Goal: Navigation & Orientation: Find specific page/section

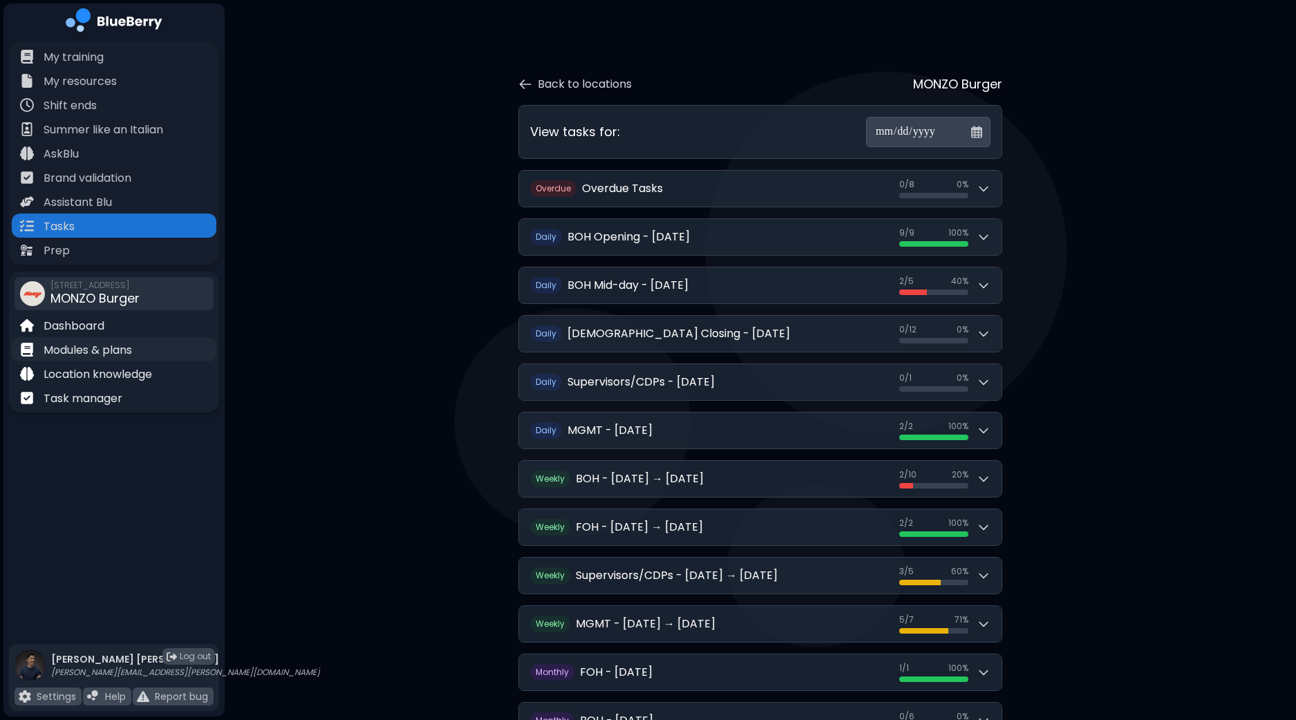
scroll to position [26, 0]
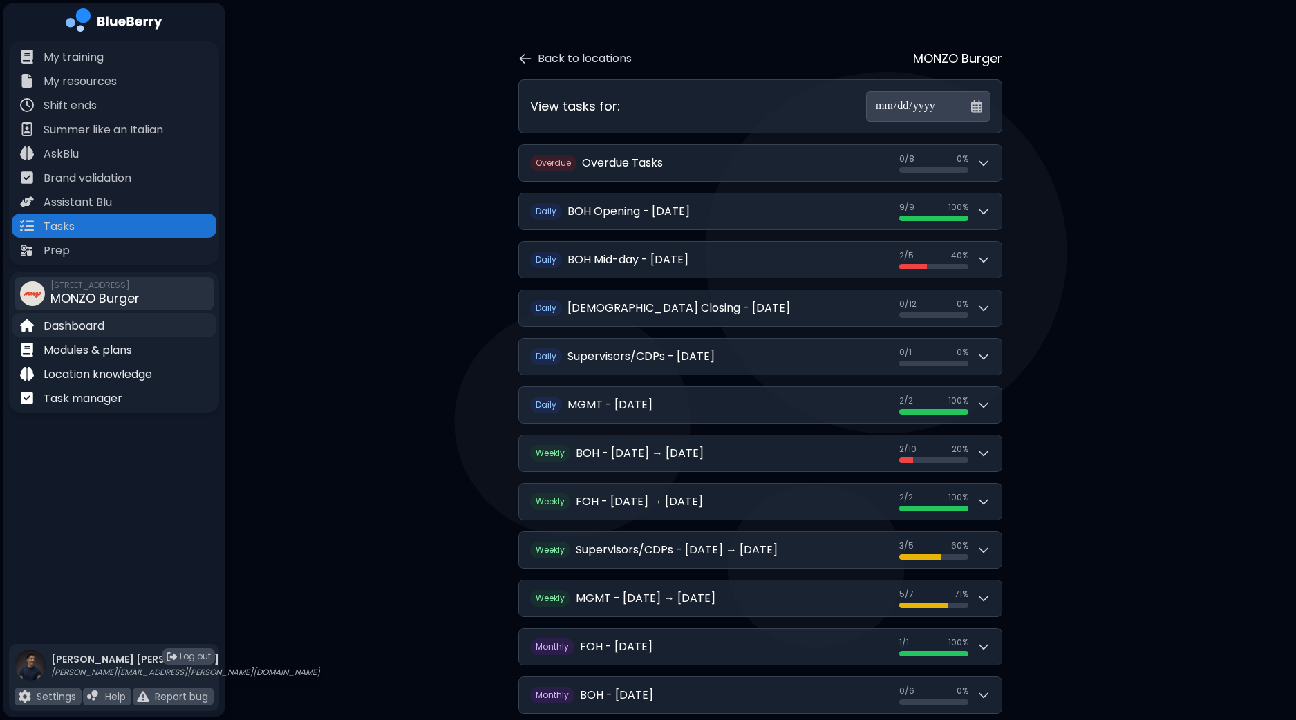
click at [102, 330] on p "Dashboard" at bounding box center [74, 326] width 61 height 17
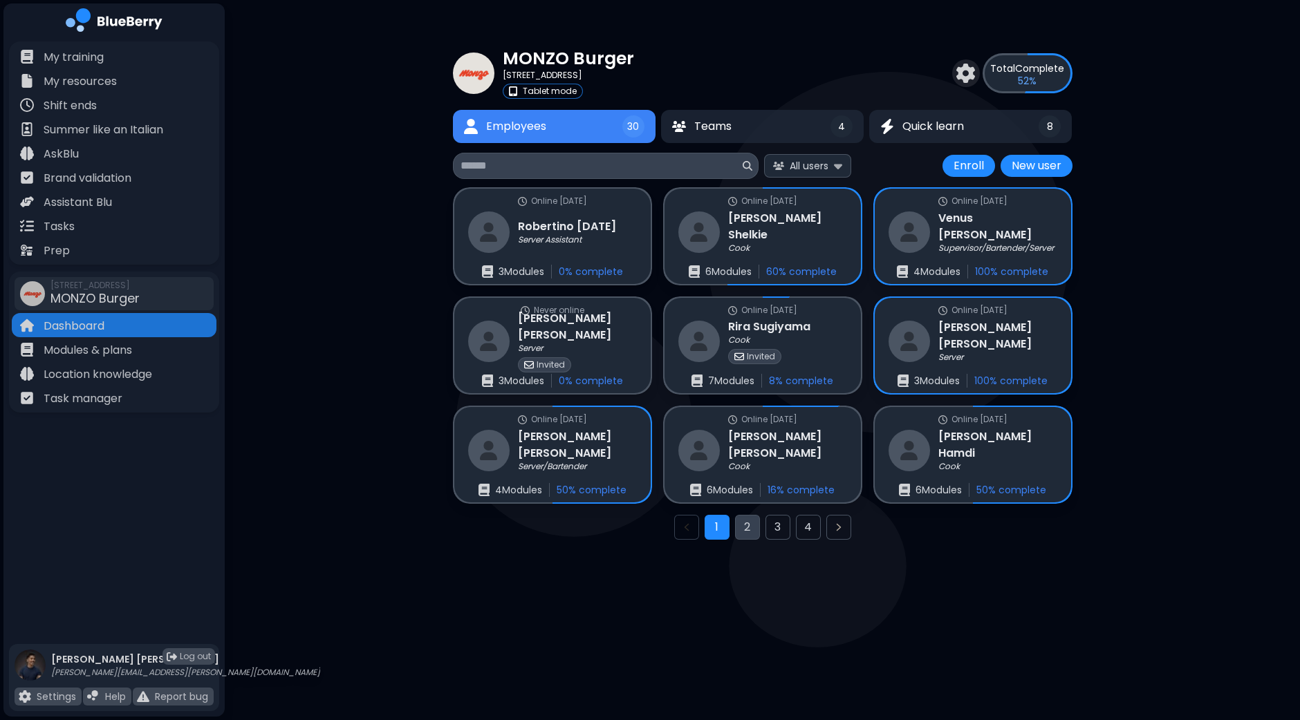
click at [743, 526] on button "2" at bounding box center [747, 527] width 25 height 25
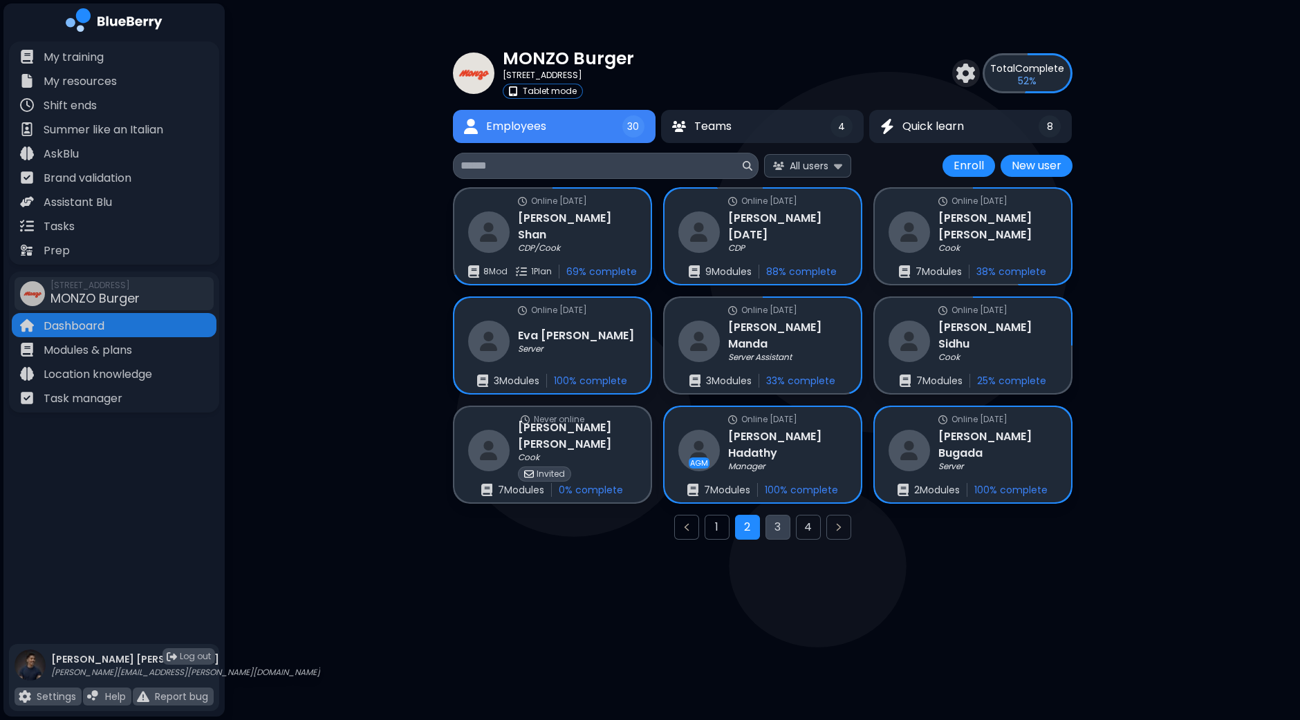
click at [787, 530] on button "3" at bounding box center [777, 527] width 25 height 25
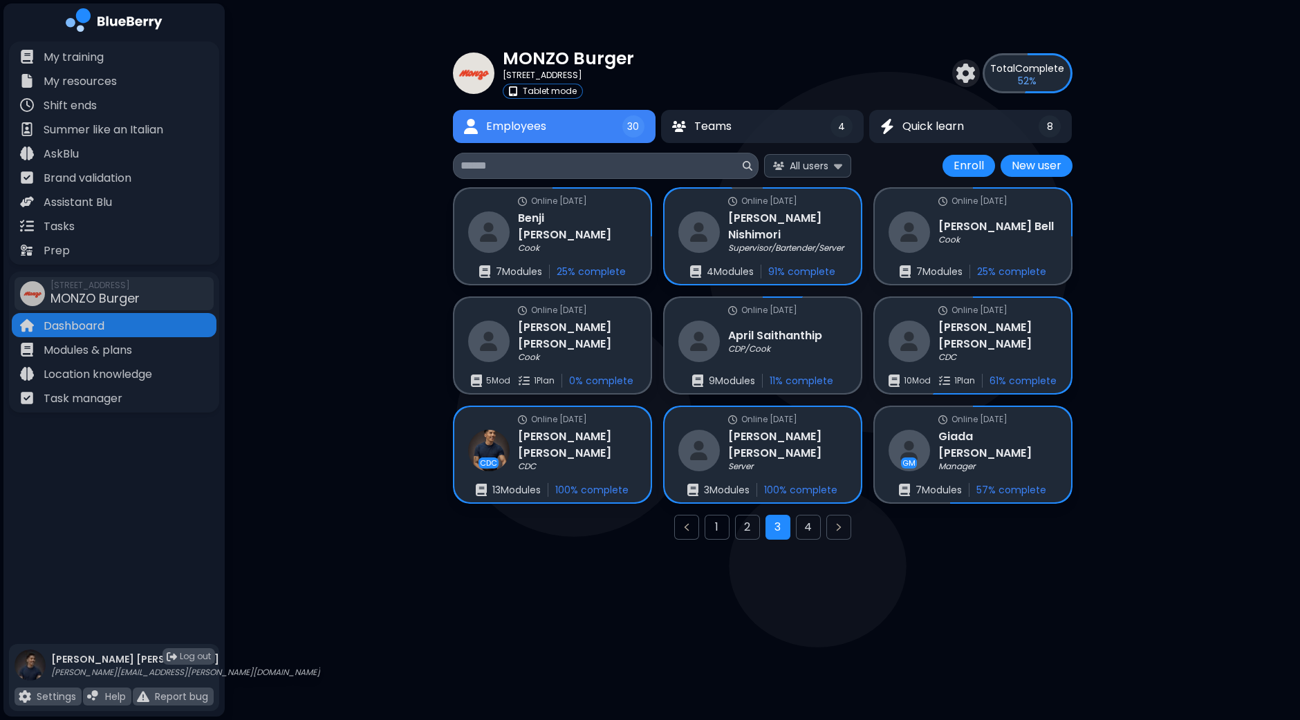
click at [809, 525] on button "4" at bounding box center [808, 527] width 25 height 25
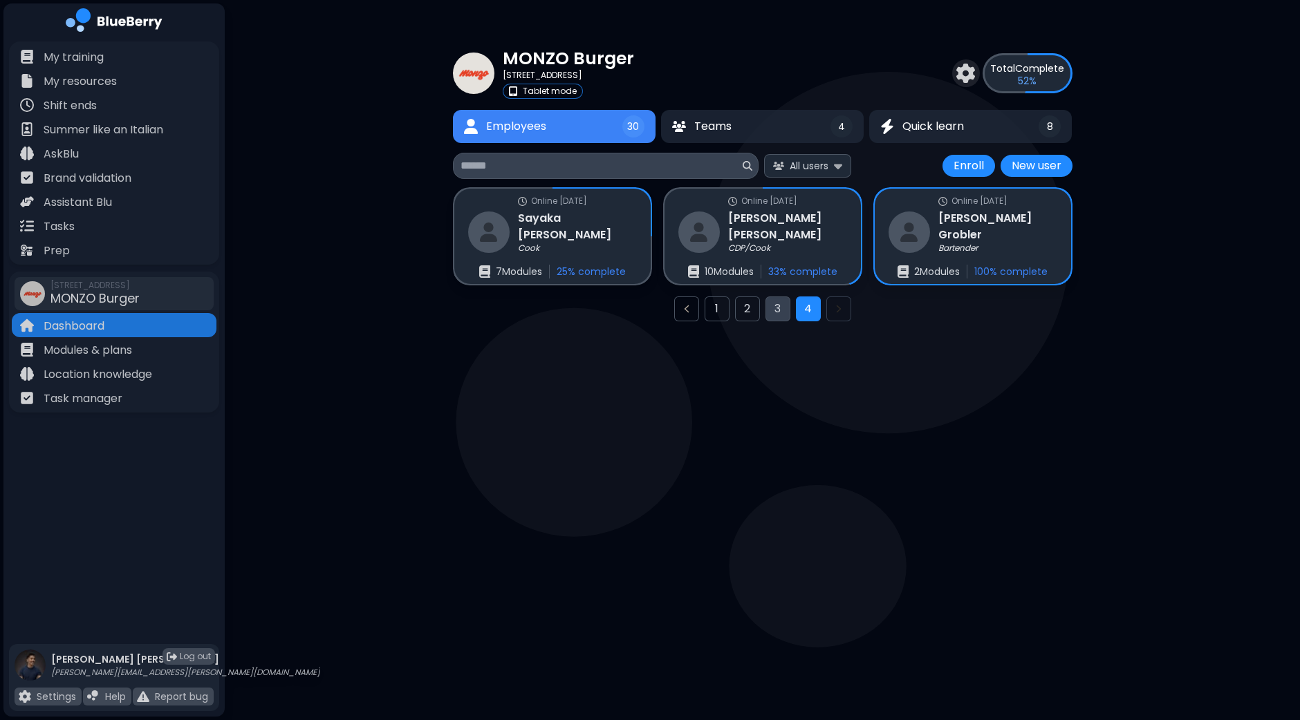
click at [771, 314] on button "3" at bounding box center [777, 309] width 25 height 25
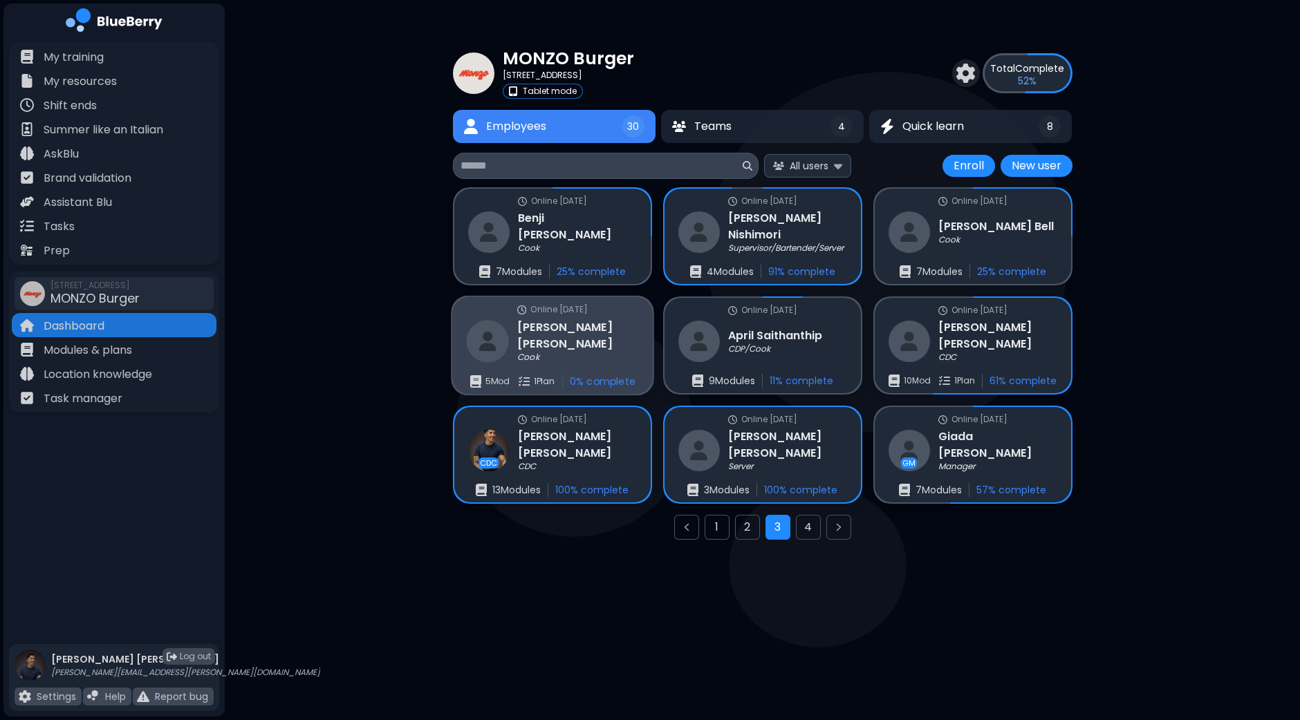
click at [609, 344] on div "Online [DATE] [PERSON_NAME] 5 Mod 1 Plan 0 % complete" at bounding box center [552, 345] width 200 height 97
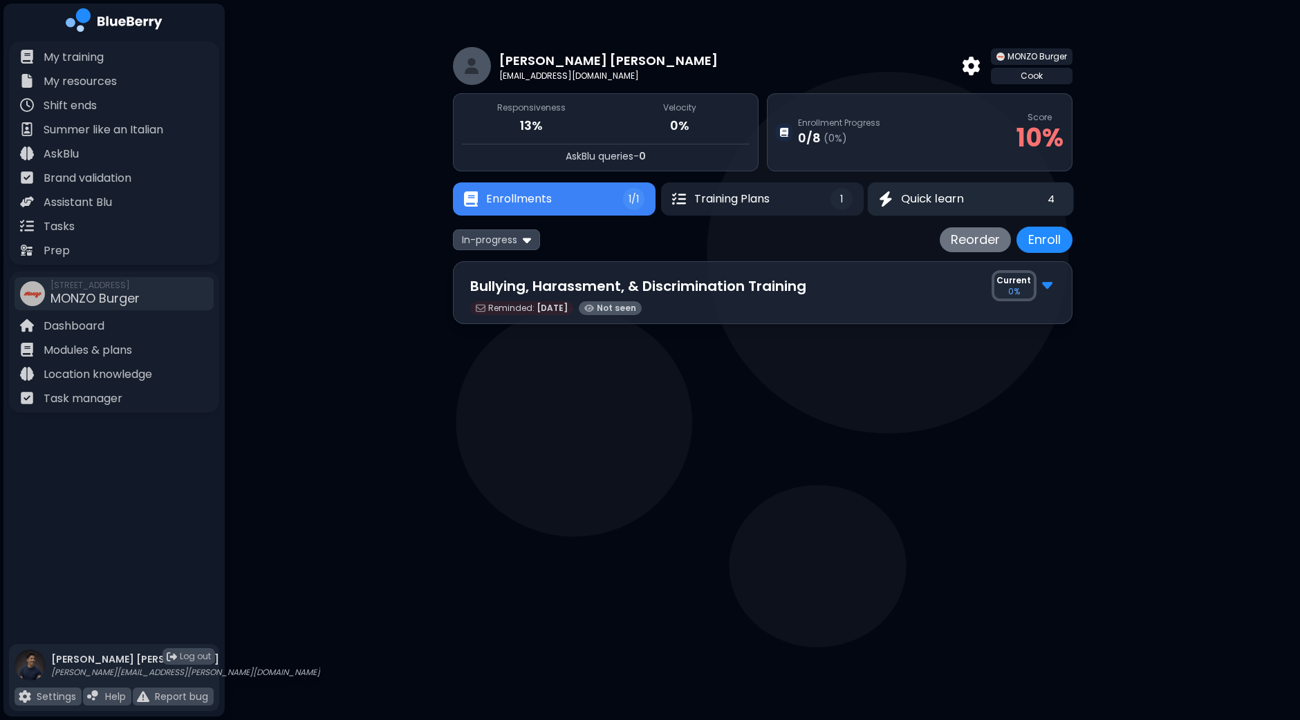
click at [920, 200] on span "Quick learn" at bounding box center [932, 199] width 63 height 17
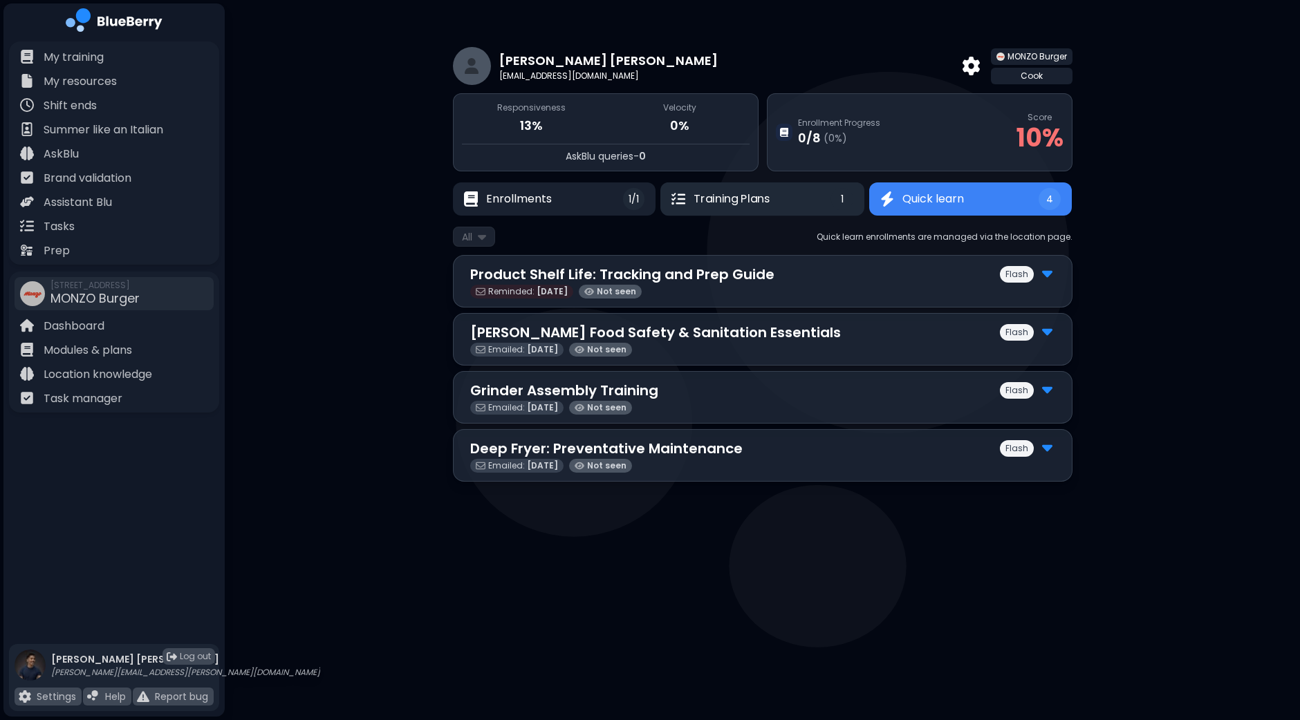
click at [806, 200] on button "Training Plans 1" at bounding box center [762, 199] width 204 height 33
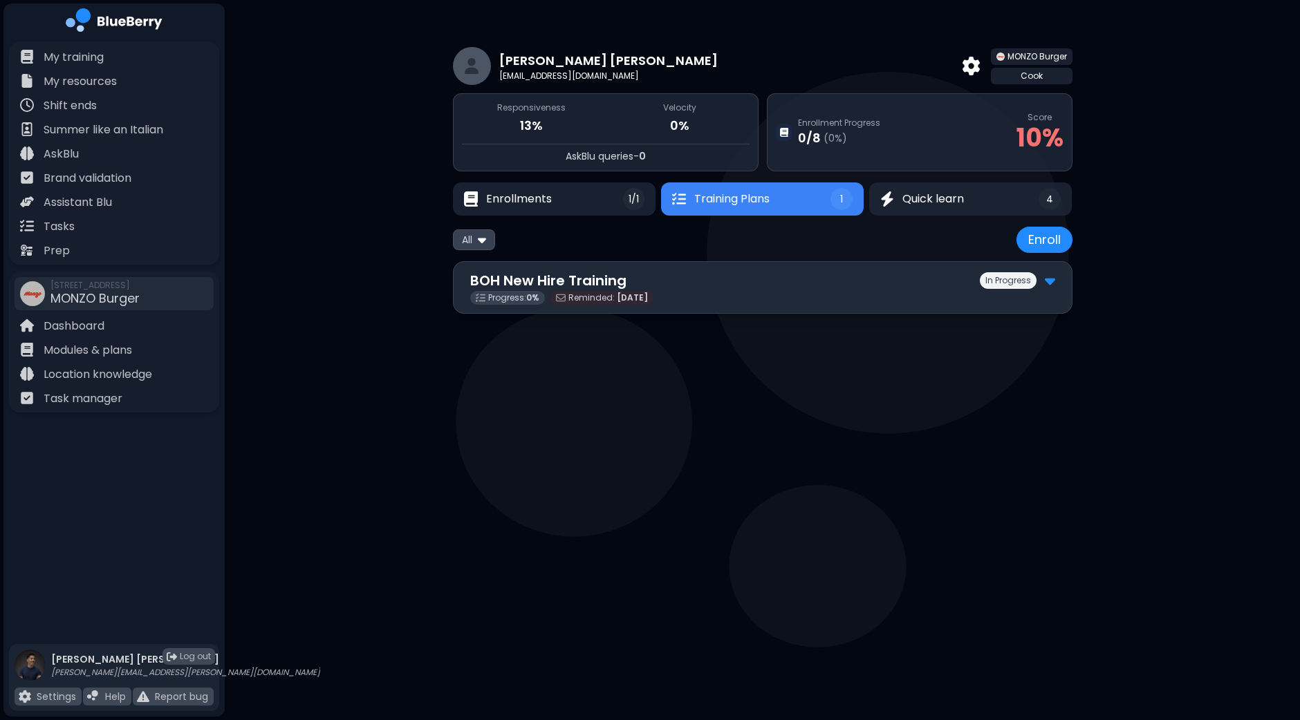
click at [1050, 286] on img at bounding box center [1050, 281] width 10 height 18
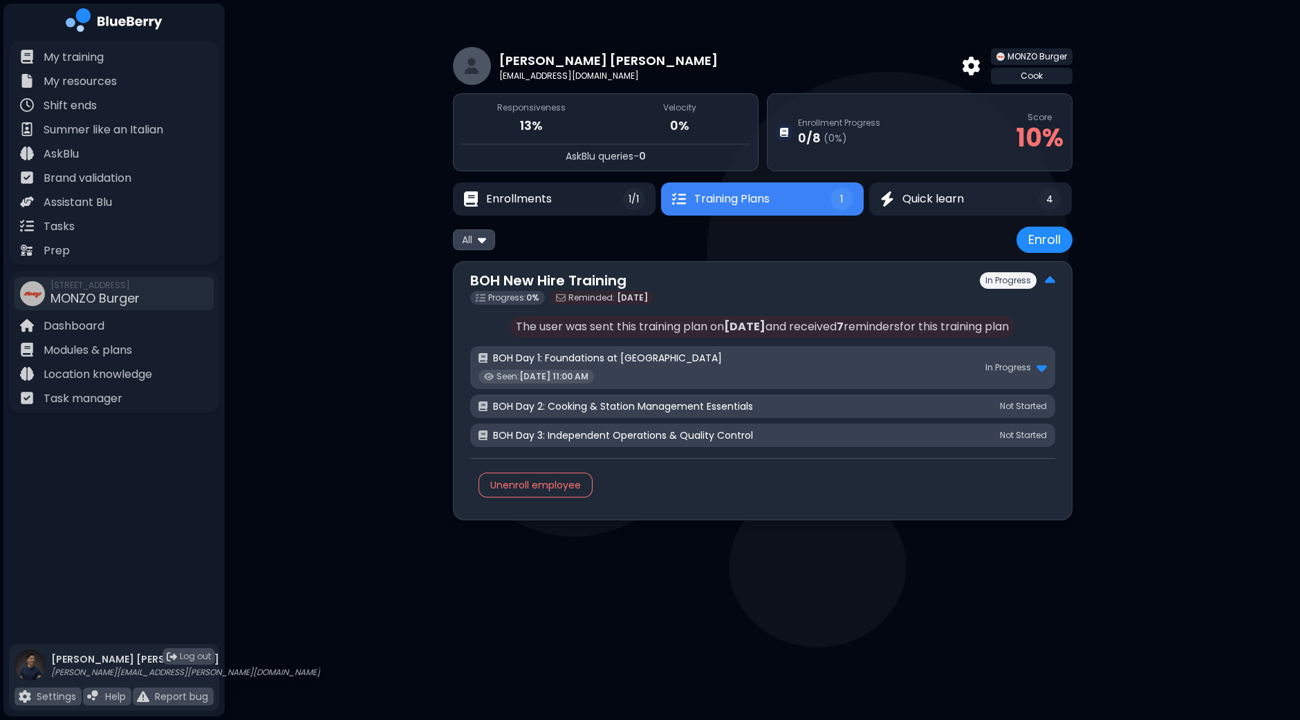
click at [1042, 366] on img at bounding box center [1041, 368] width 10 height 18
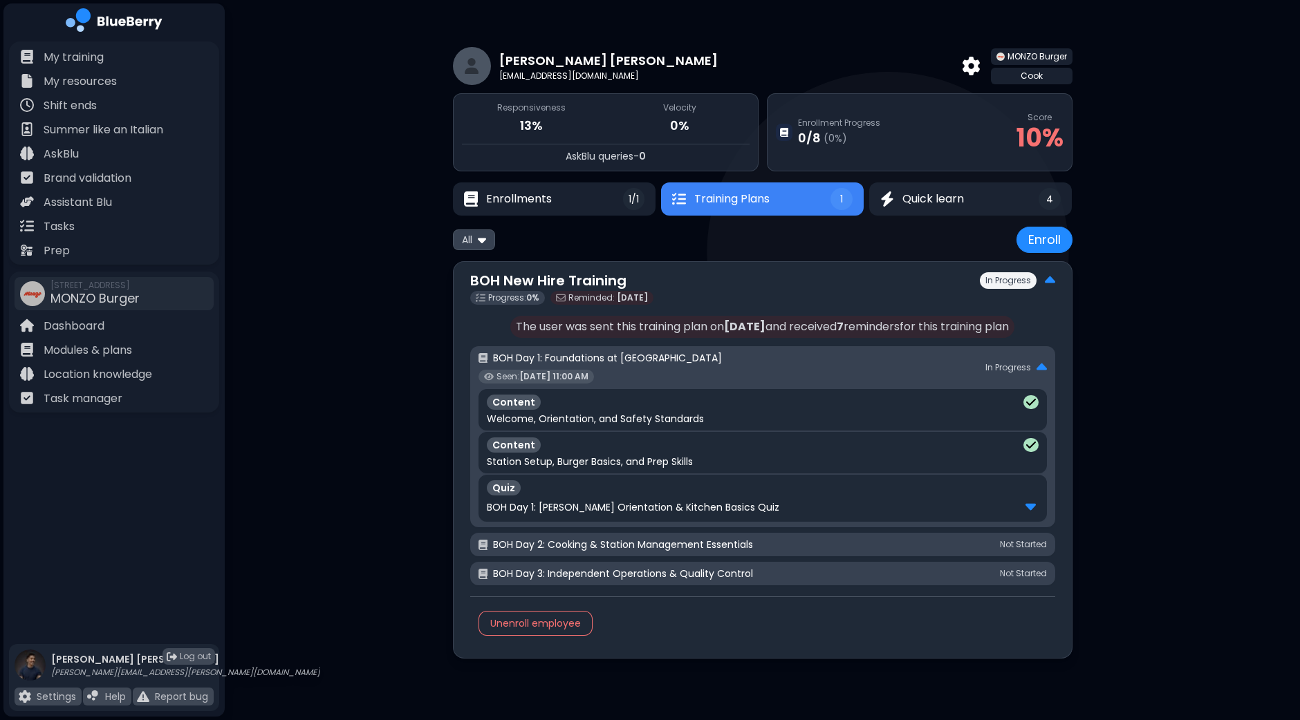
click at [1031, 505] on img at bounding box center [1030, 506] width 10 height 18
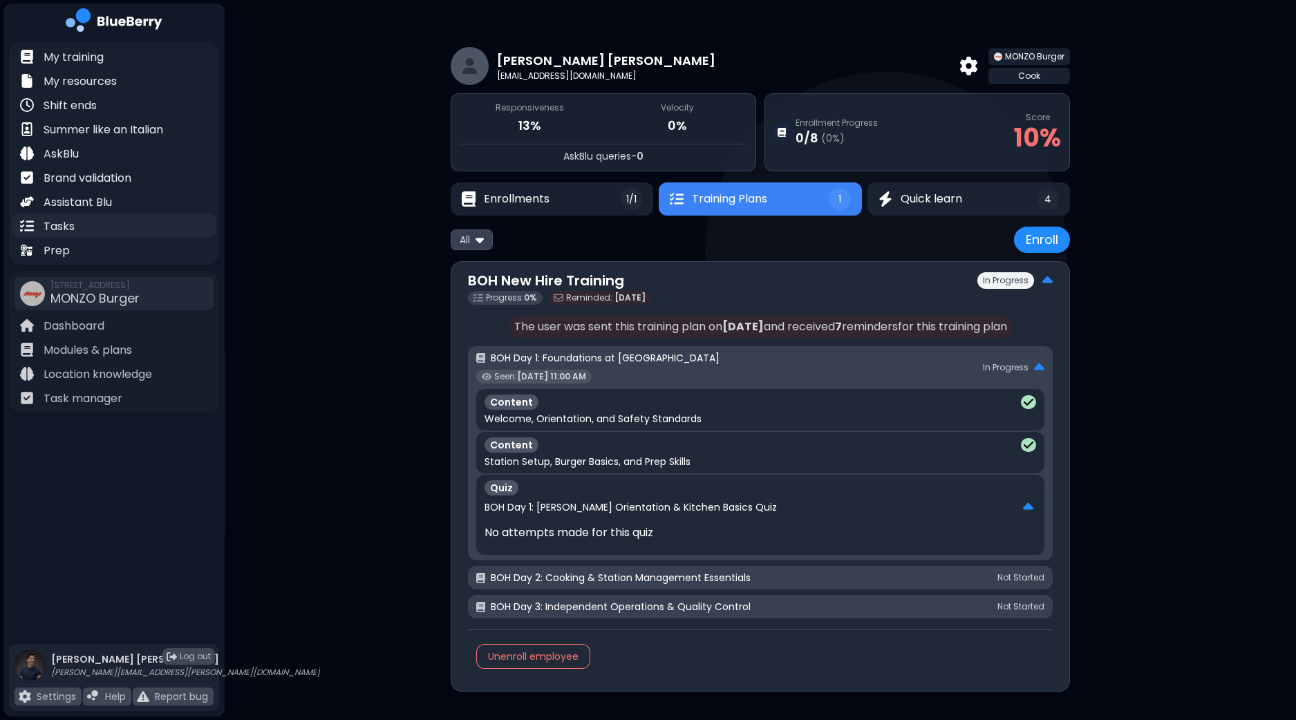
click at [130, 227] on div "Tasks" at bounding box center [114, 226] width 205 height 24
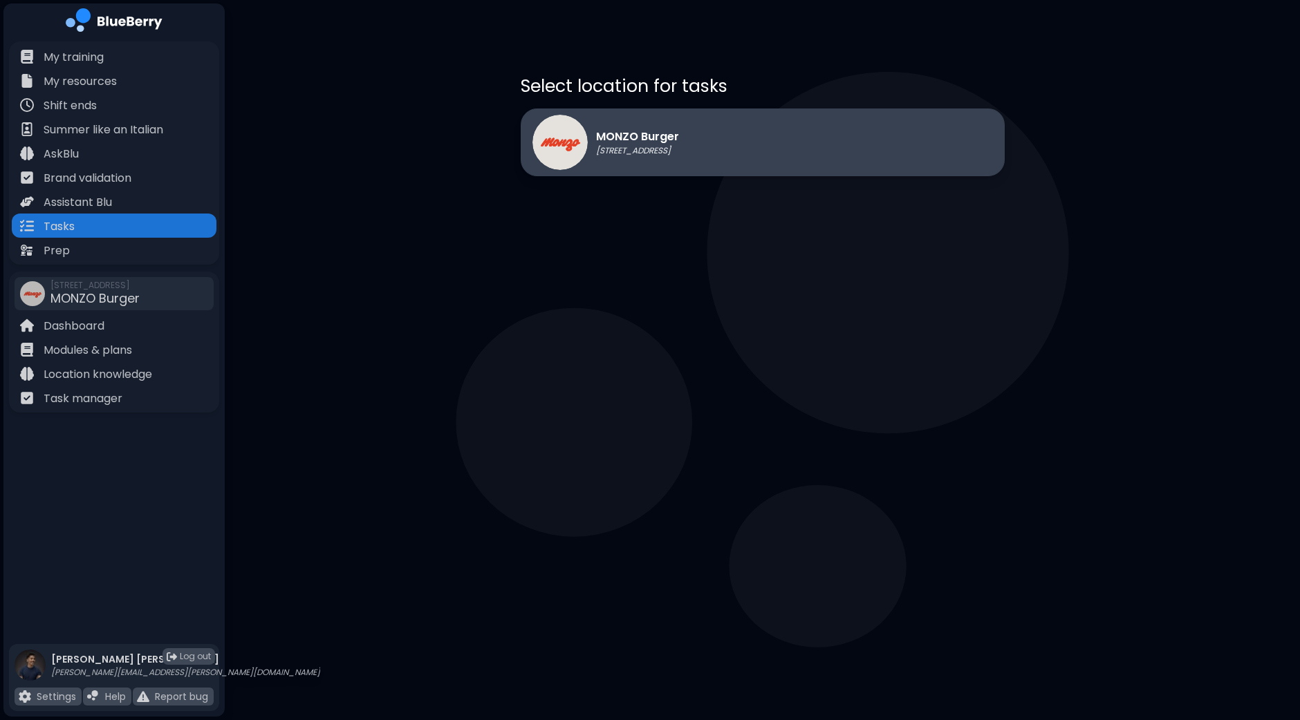
click at [645, 140] on p "MONZO Burger" at bounding box center [637, 137] width 83 height 17
